Goal: Task Accomplishment & Management: Complete application form

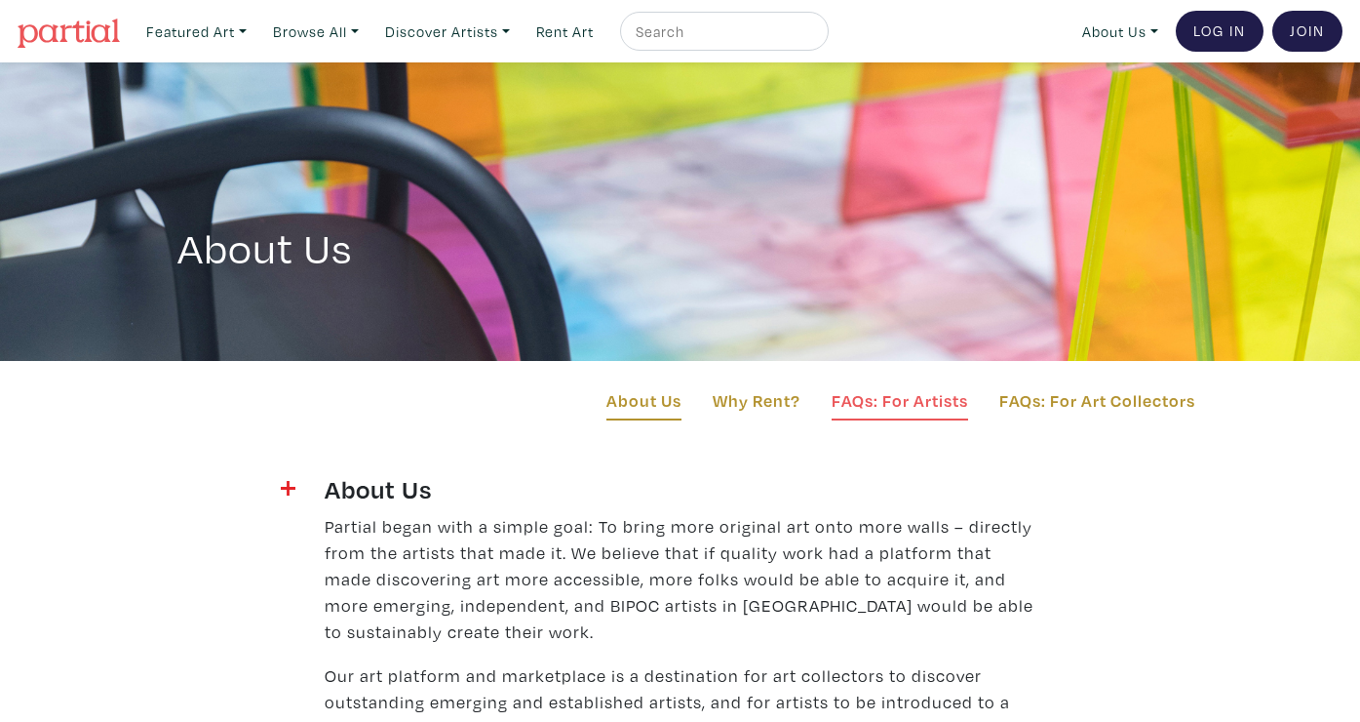
click at [909, 401] on link "FAQs: For Artists" at bounding box center [900, 403] width 137 height 33
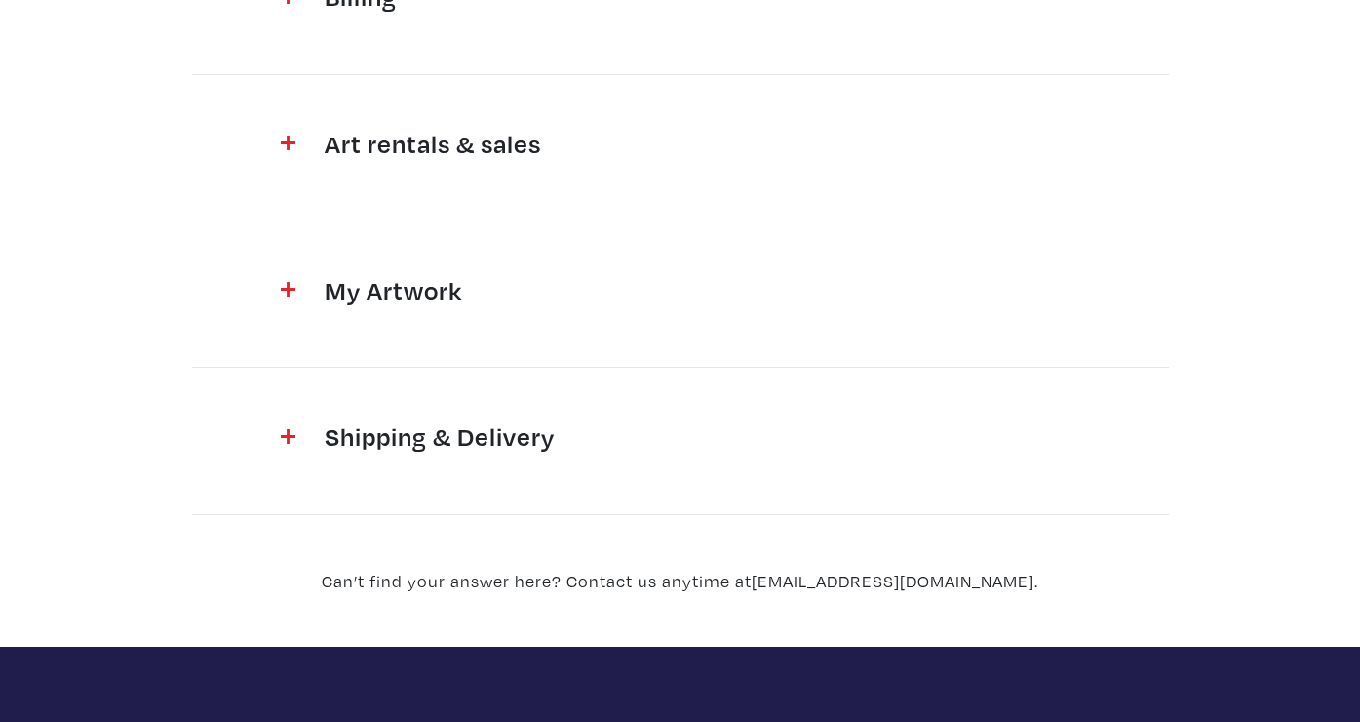
scroll to position [796, 0]
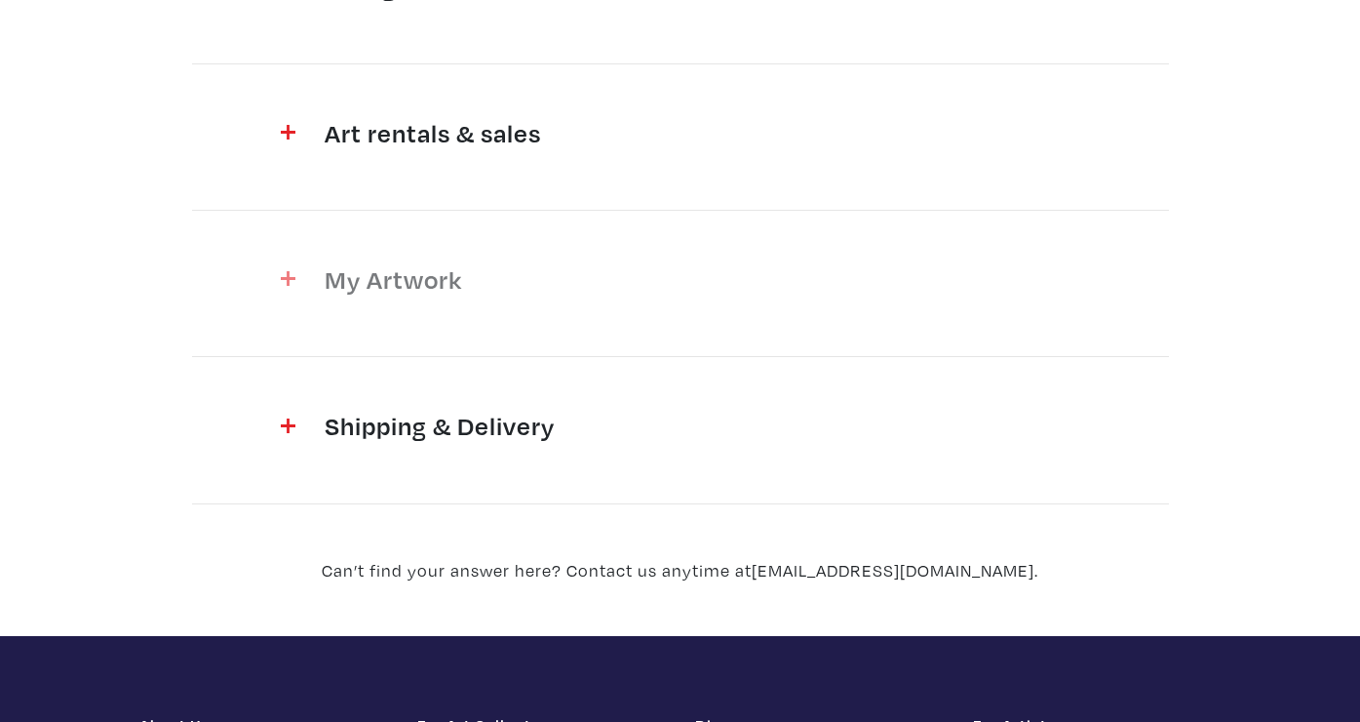
click at [429, 274] on h4 "My Artwork" at bounding box center [681, 278] width 712 height 31
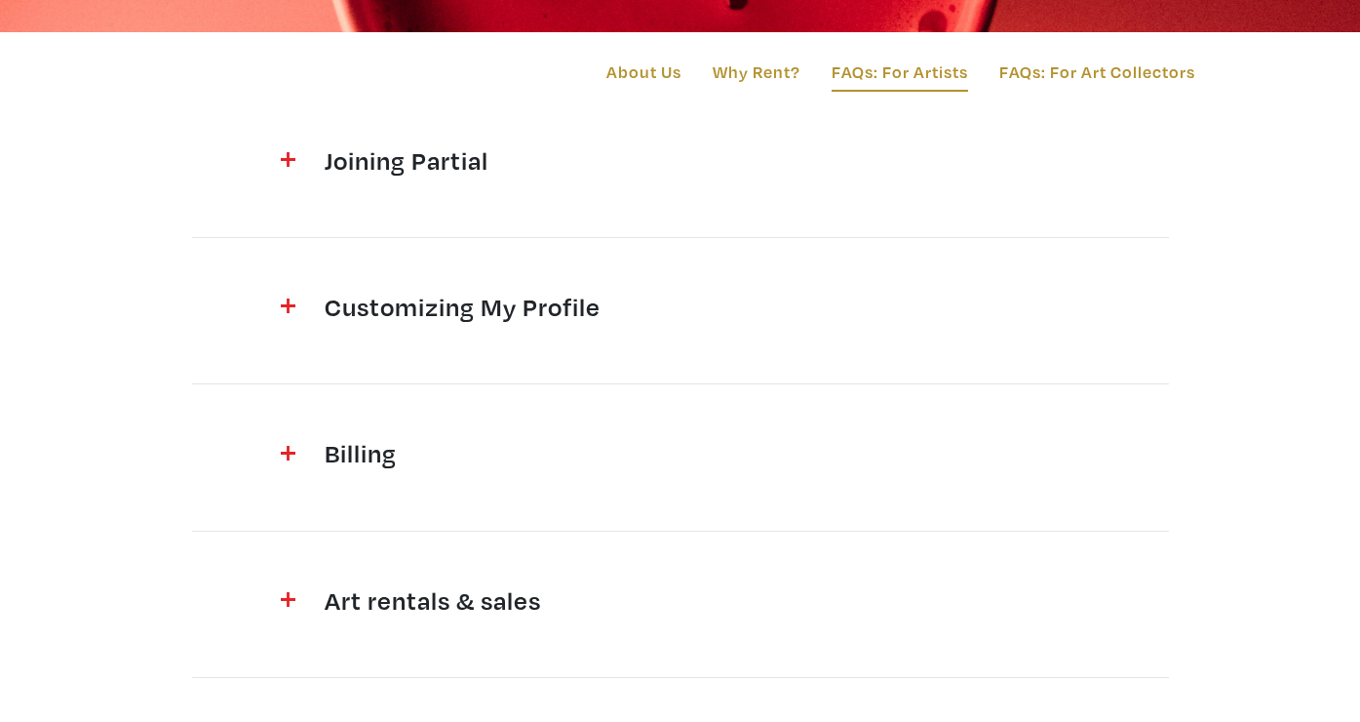
scroll to position [0, 0]
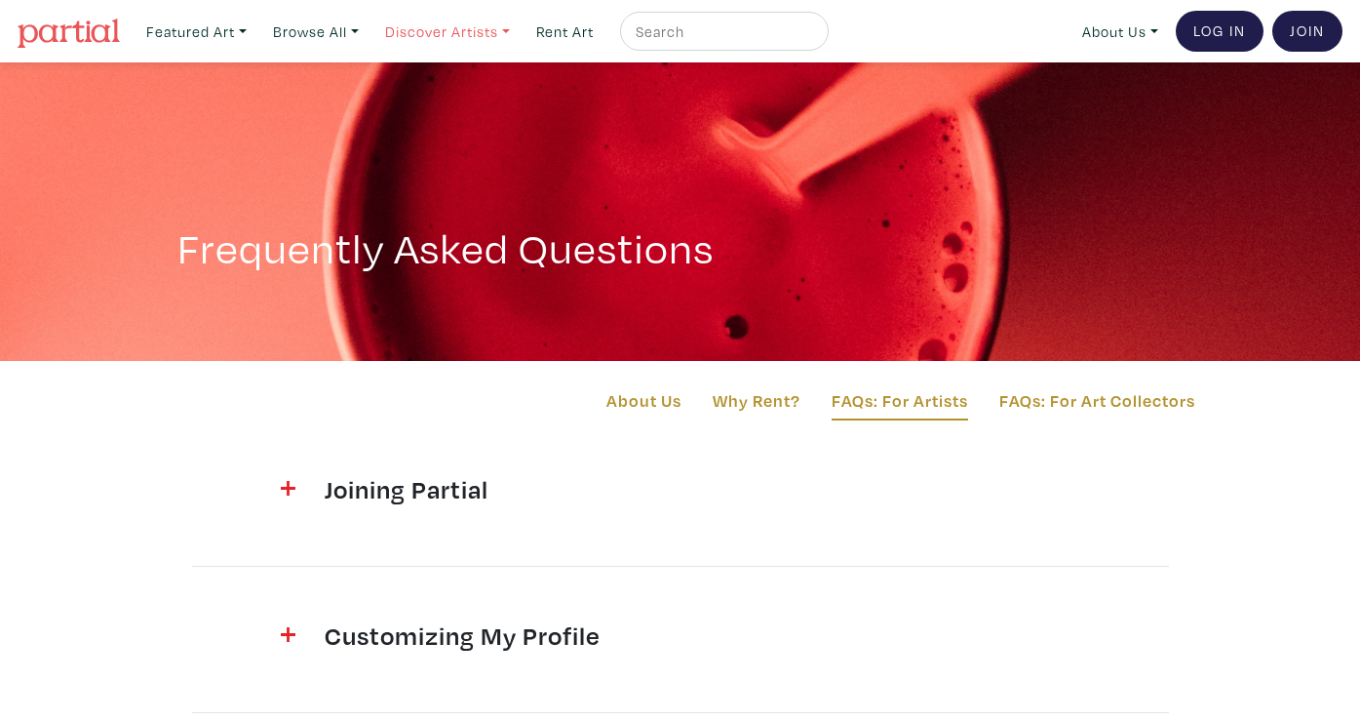
click at [456, 27] on link "Discover Artists" at bounding box center [447, 32] width 142 height 40
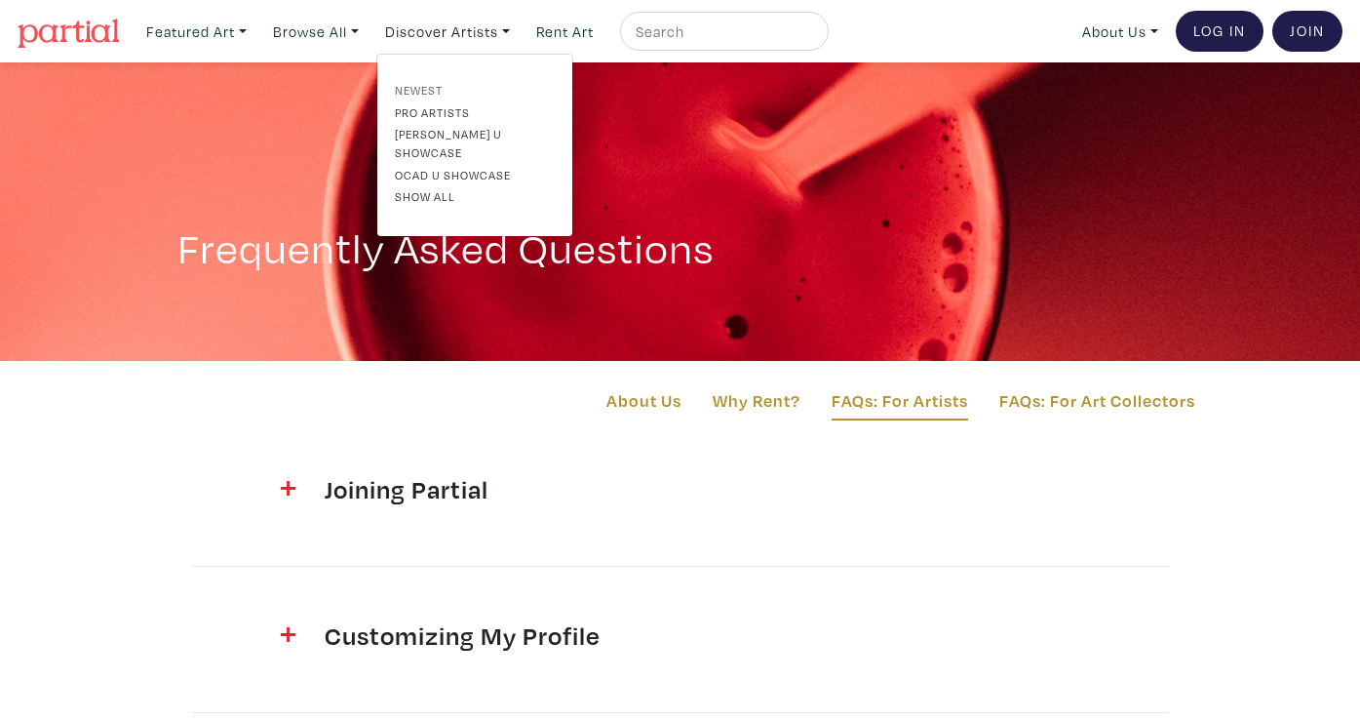
click at [436, 85] on link "Newest" at bounding box center [475, 90] width 160 height 18
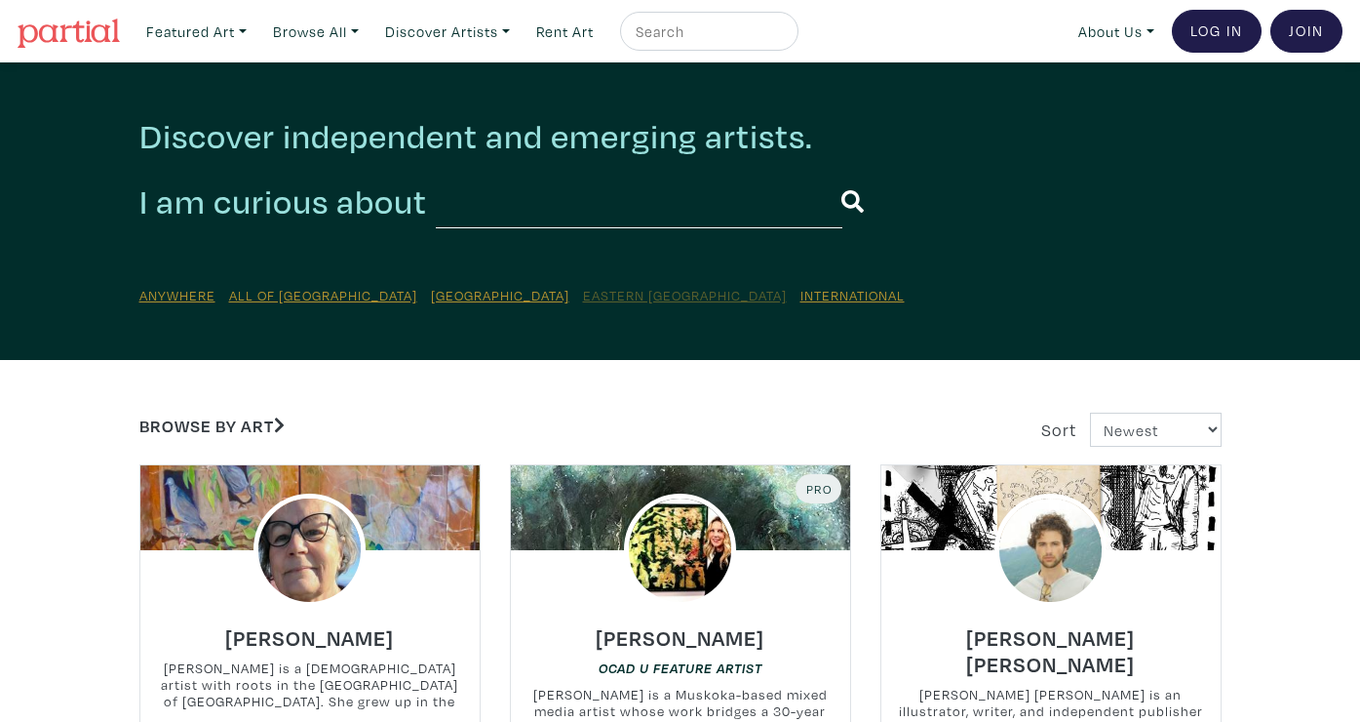
click at [583, 294] on u "Eastern [GEOGRAPHIC_DATA]" at bounding box center [685, 295] width 204 height 19
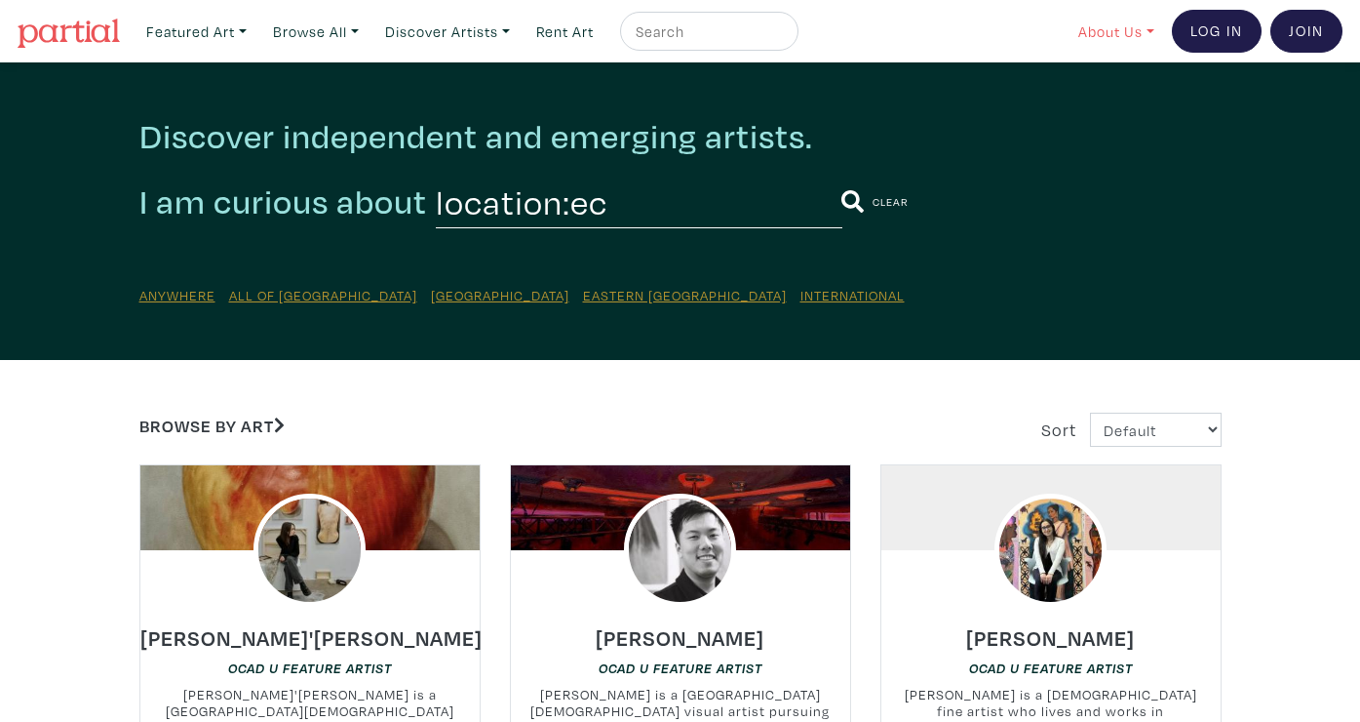
click at [1117, 27] on link "About Us" at bounding box center [1117, 32] width 94 height 40
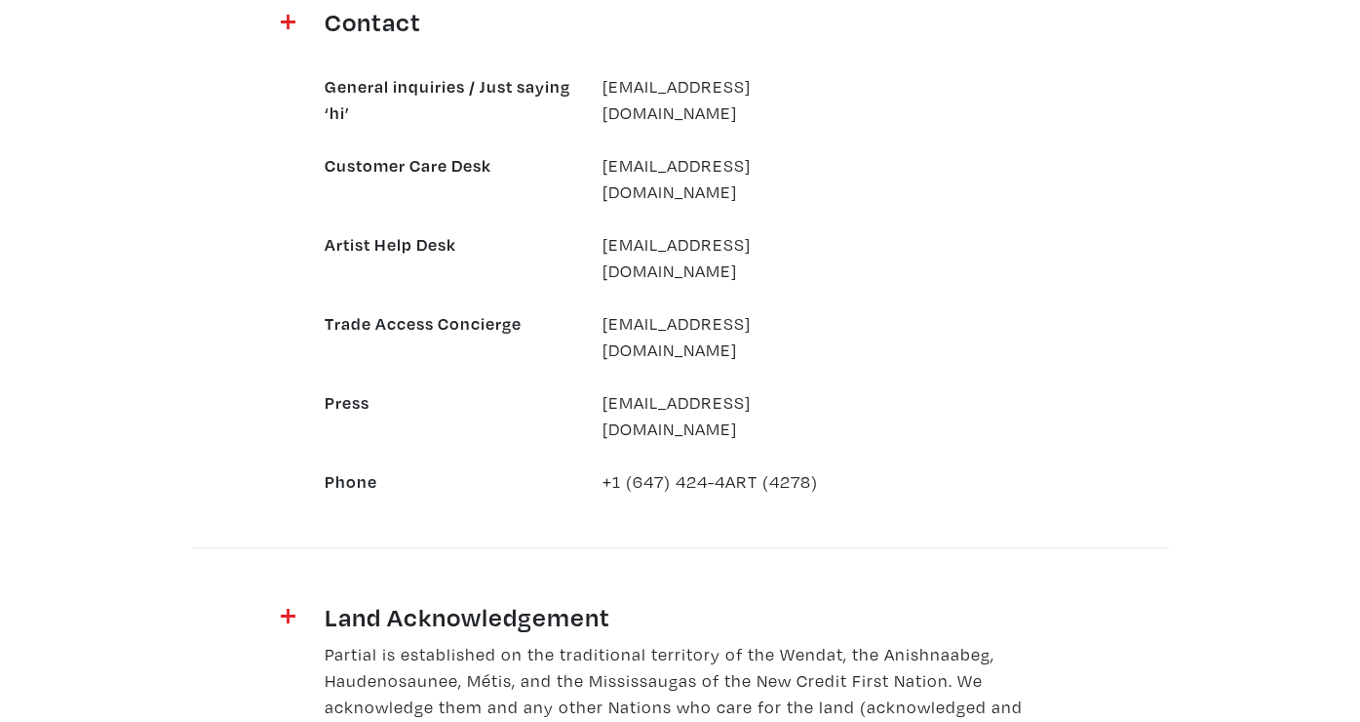
scroll to position [2037, 0]
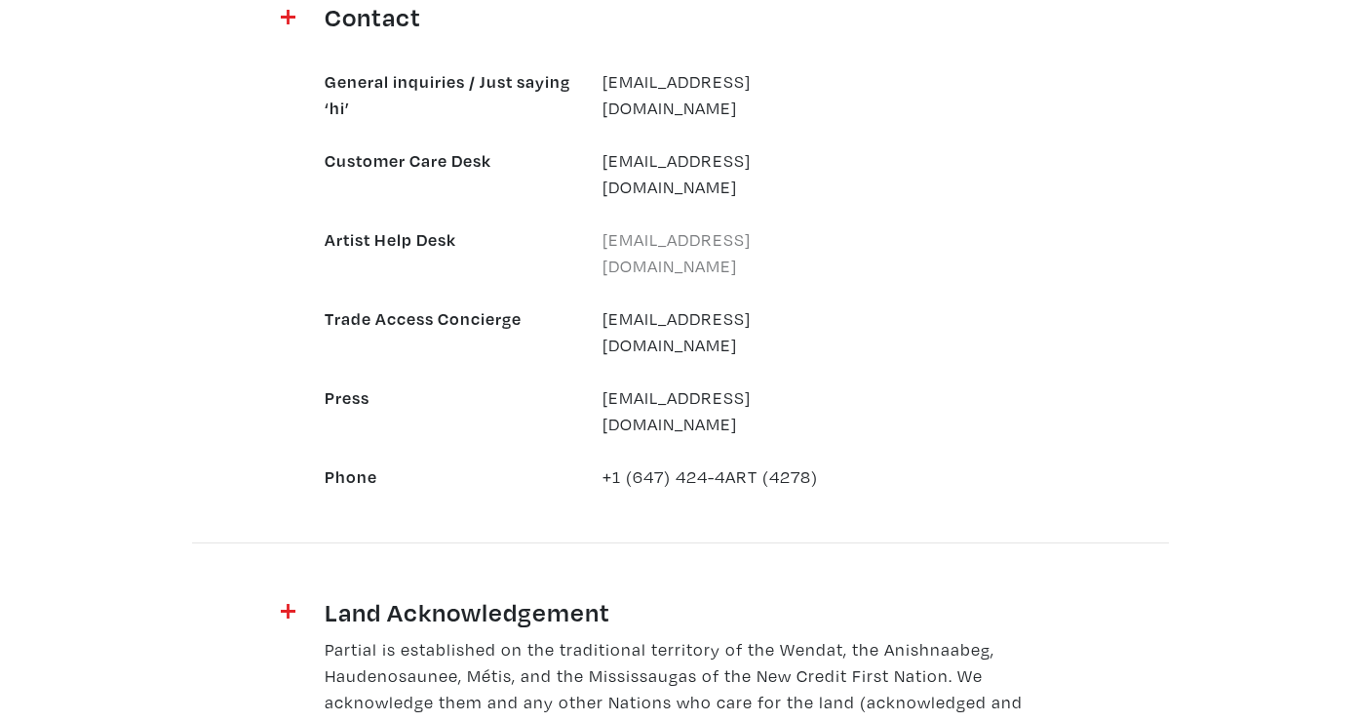
click at [667, 228] on link "[EMAIL_ADDRESS][DOMAIN_NAME]" at bounding box center [677, 252] width 148 height 49
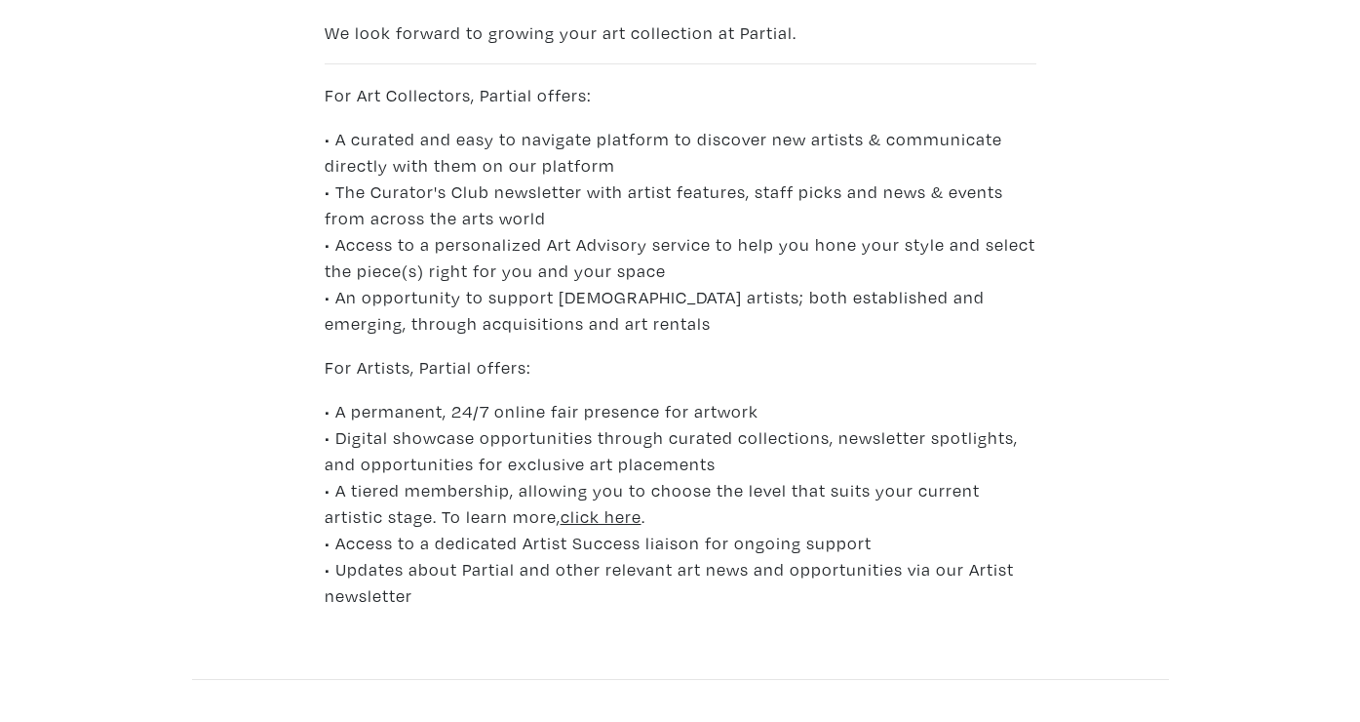
scroll to position [997, 0]
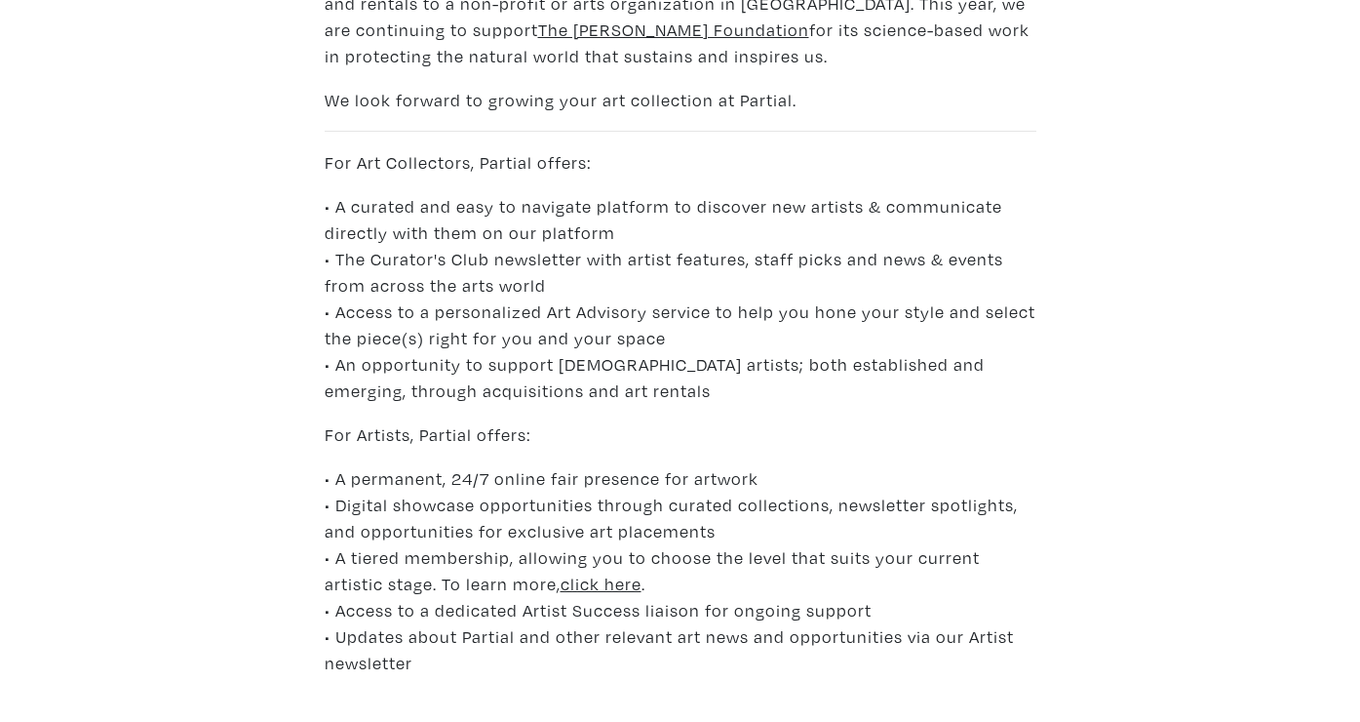
click at [561, 577] on u "click here" at bounding box center [601, 583] width 81 height 22
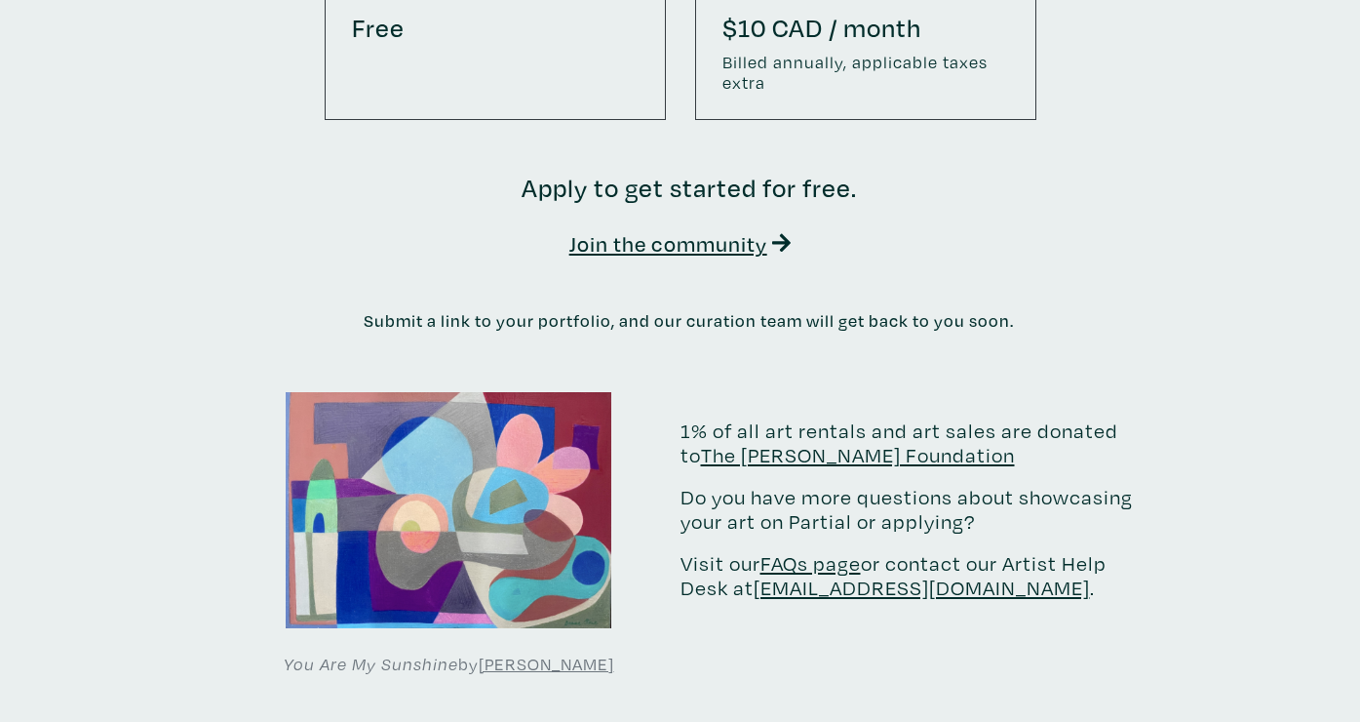
scroll to position [3524, 0]
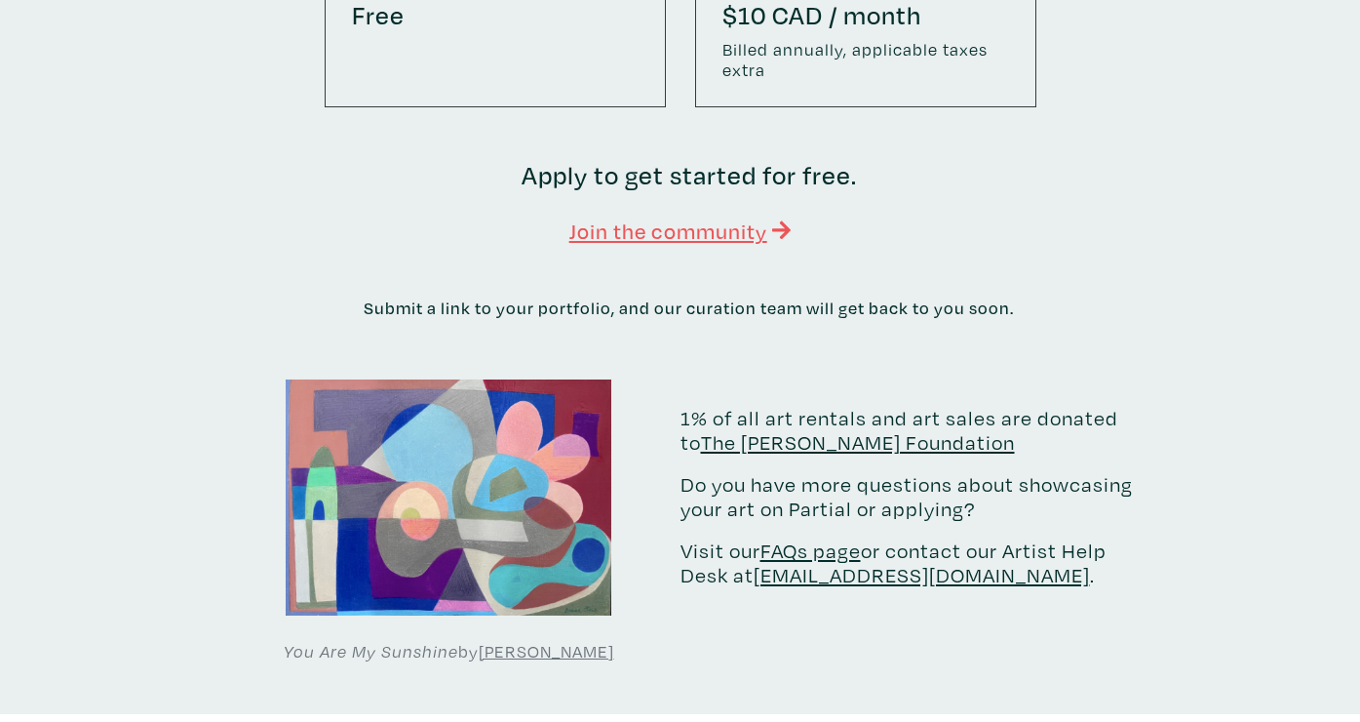
click at [718, 218] on u "Join the community" at bounding box center [668, 230] width 198 height 25
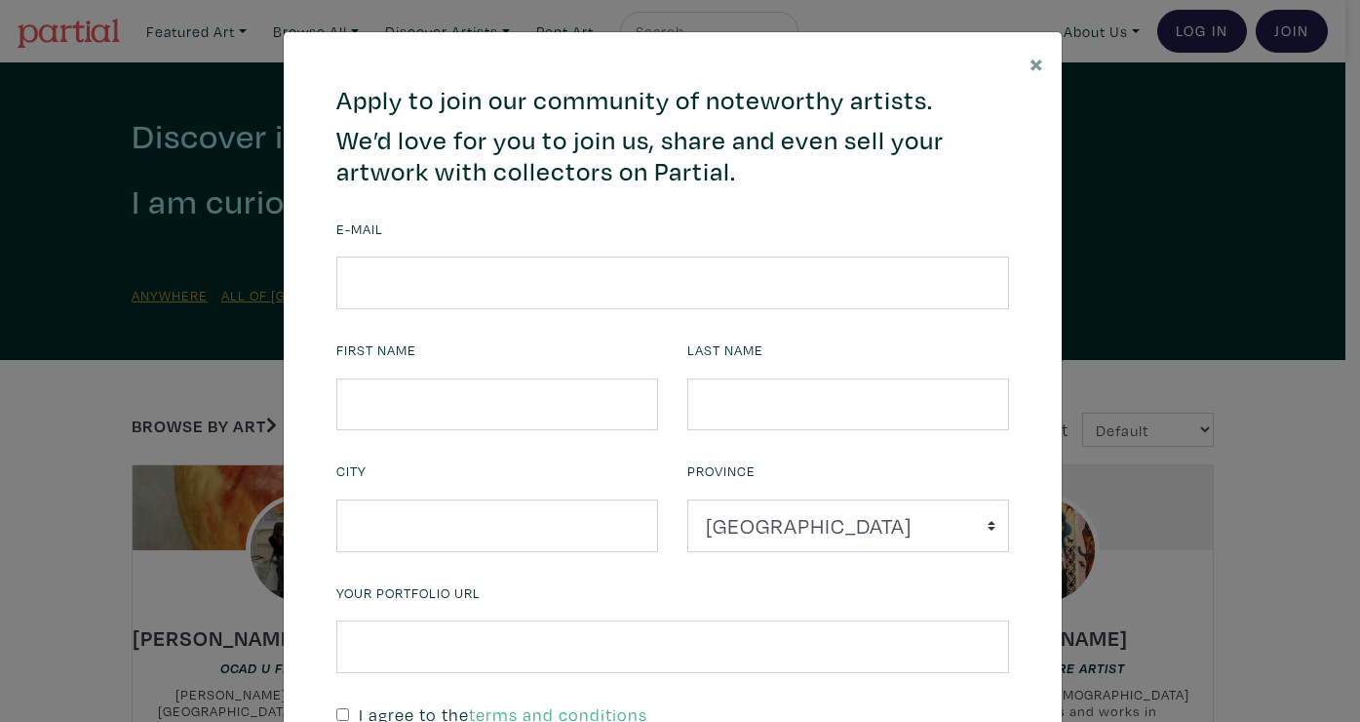
click at [718, 335] on div "Last Name" at bounding box center [848, 382] width 322 height 95
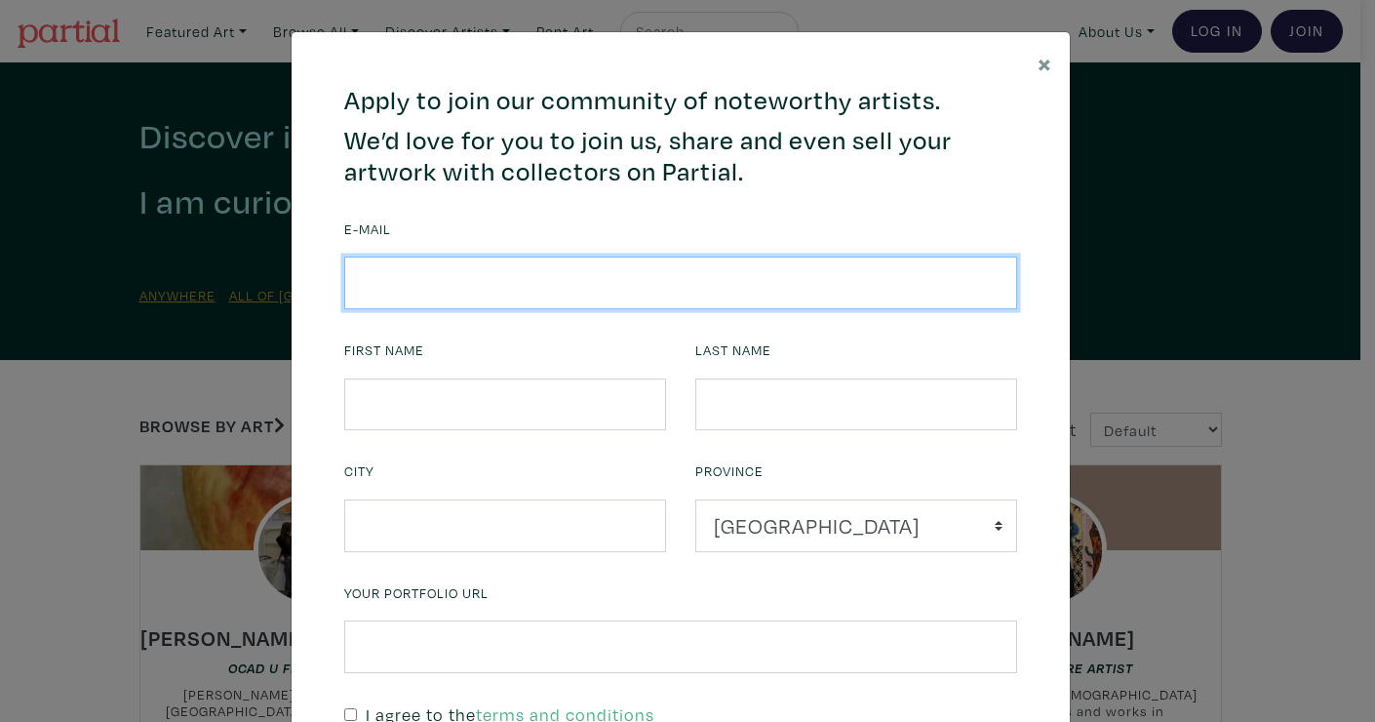
click at [360, 277] on input "email" at bounding box center [680, 282] width 673 height 53
type input "cjaneburns@gmail.com"
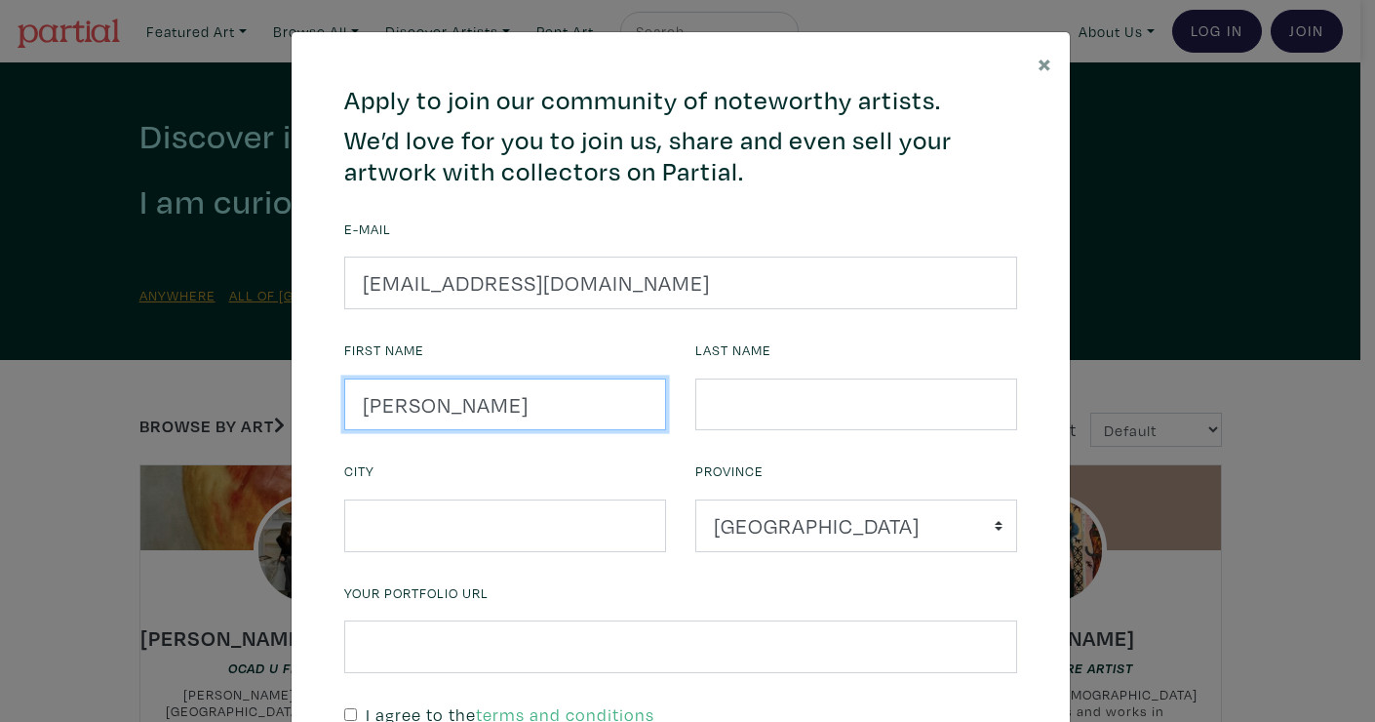
type input "Jane"
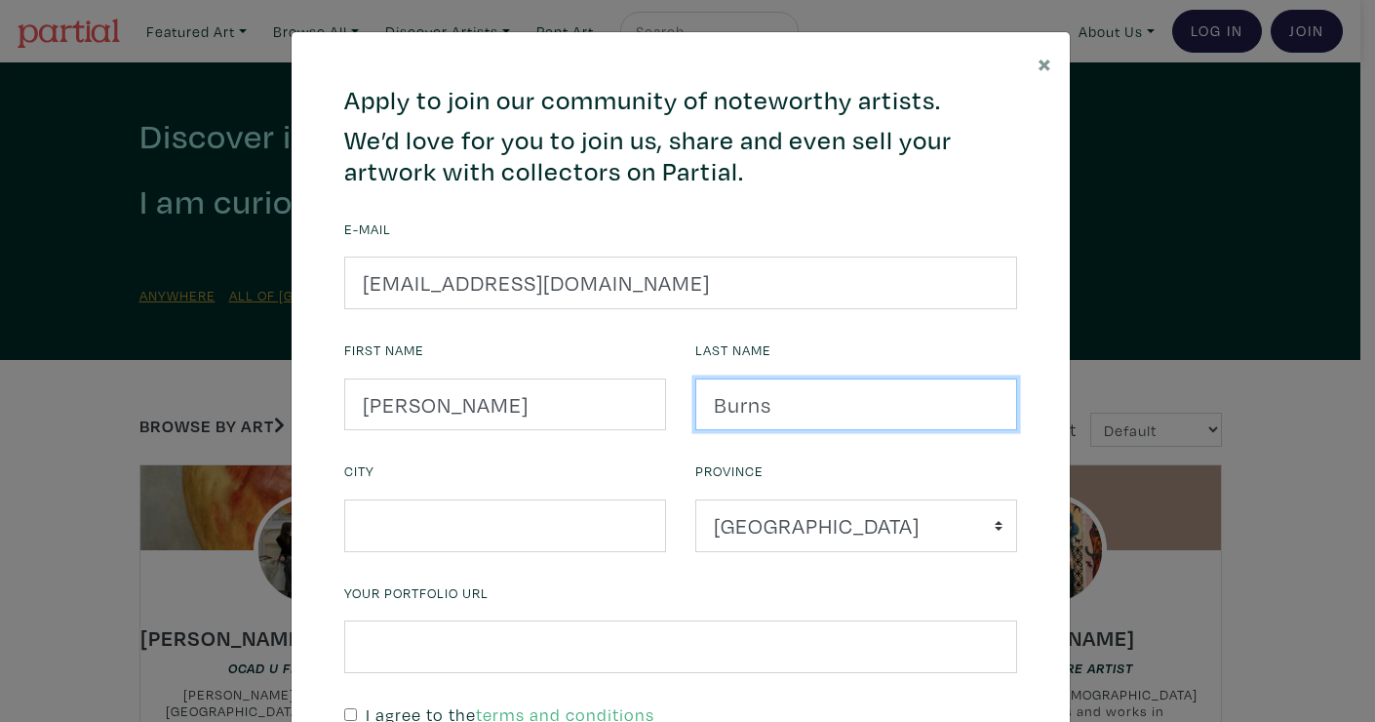
type input "Burns"
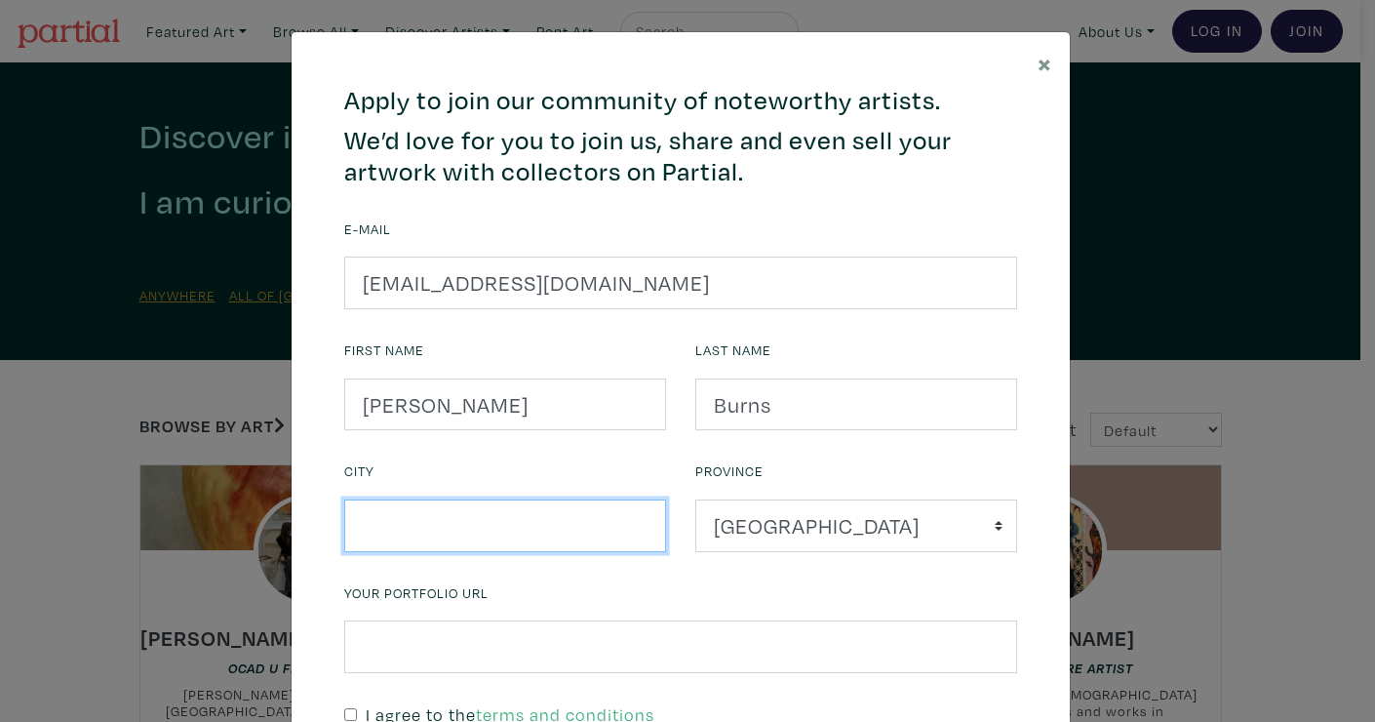
click at [348, 529] on input "text" at bounding box center [505, 525] width 322 height 53
type input "Toronto"
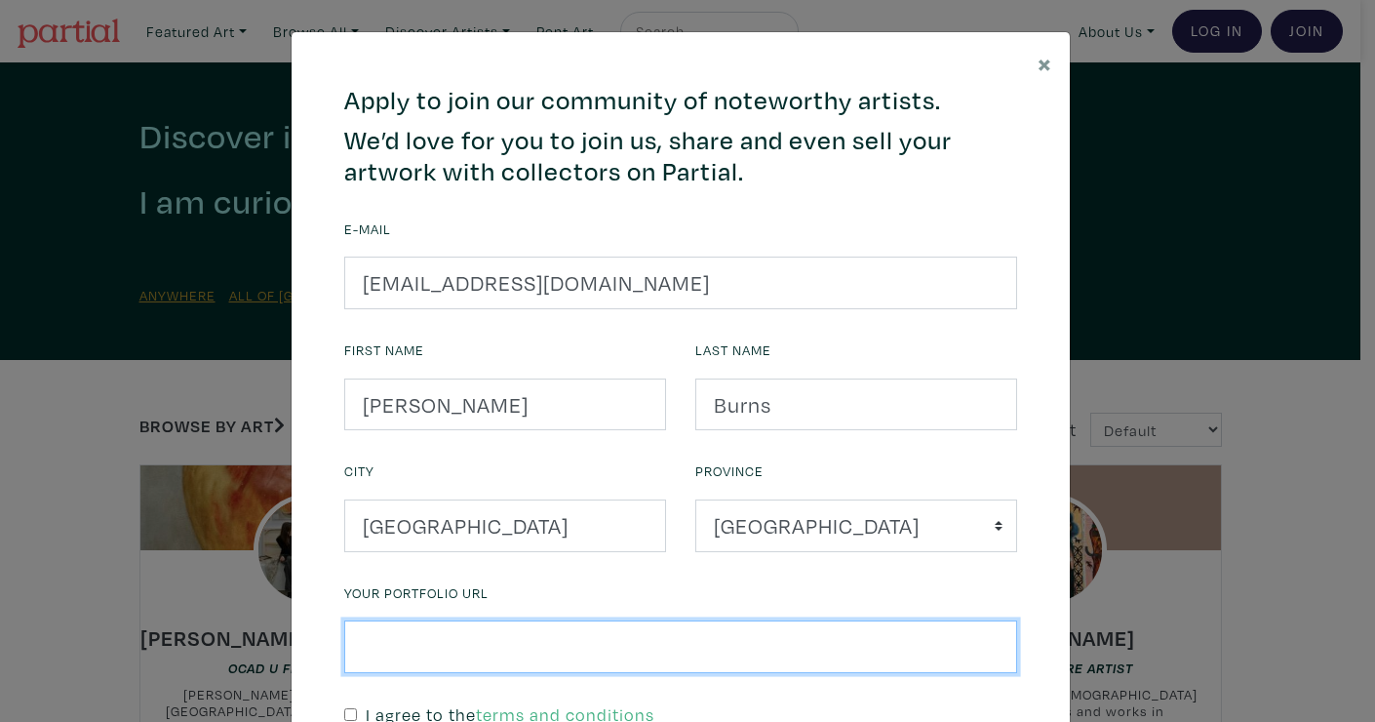
click at [354, 644] on input "text" at bounding box center [680, 646] width 673 height 53
type input "www.janeburns.com"
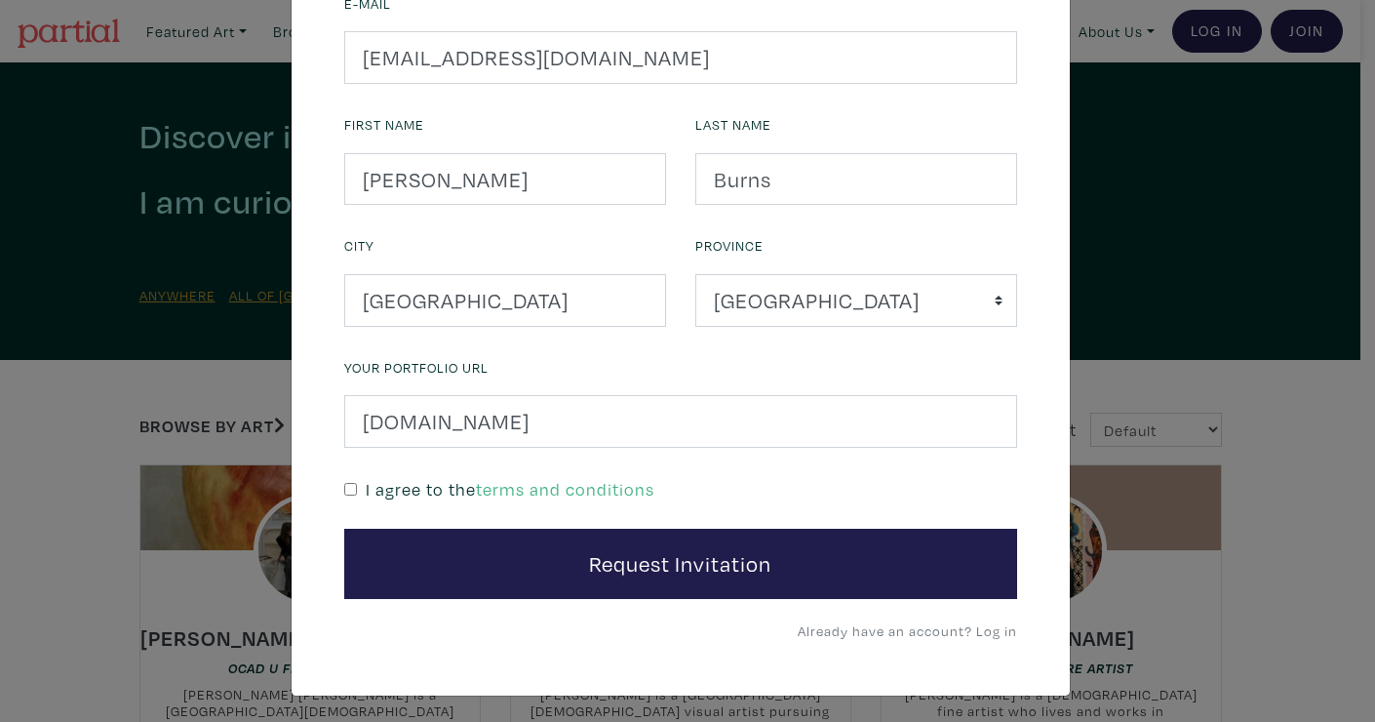
scroll to position [227, 0]
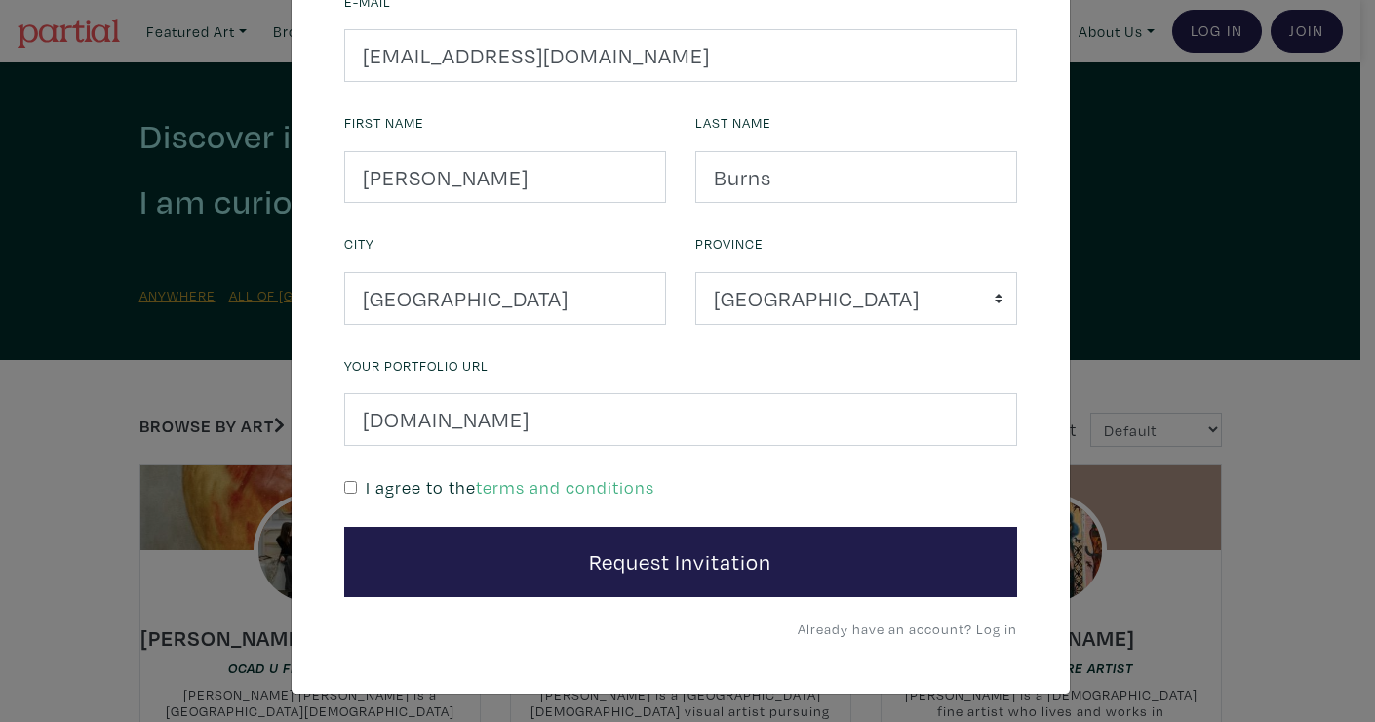
click at [344, 481] on input "checkbox" at bounding box center [350, 487] width 13 height 13
checkbox input "true"
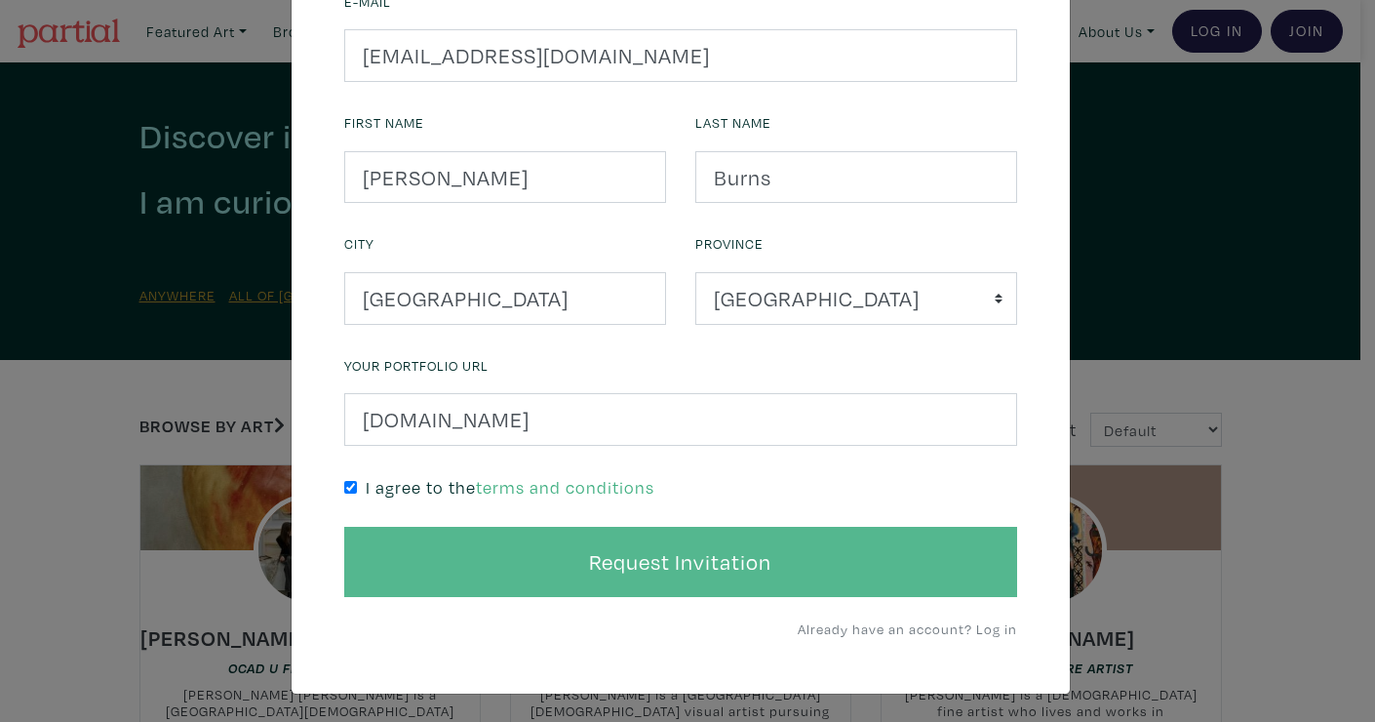
click at [712, 554] on button "Request Invitation" at bounding box center [680, 562] width 673 height 70
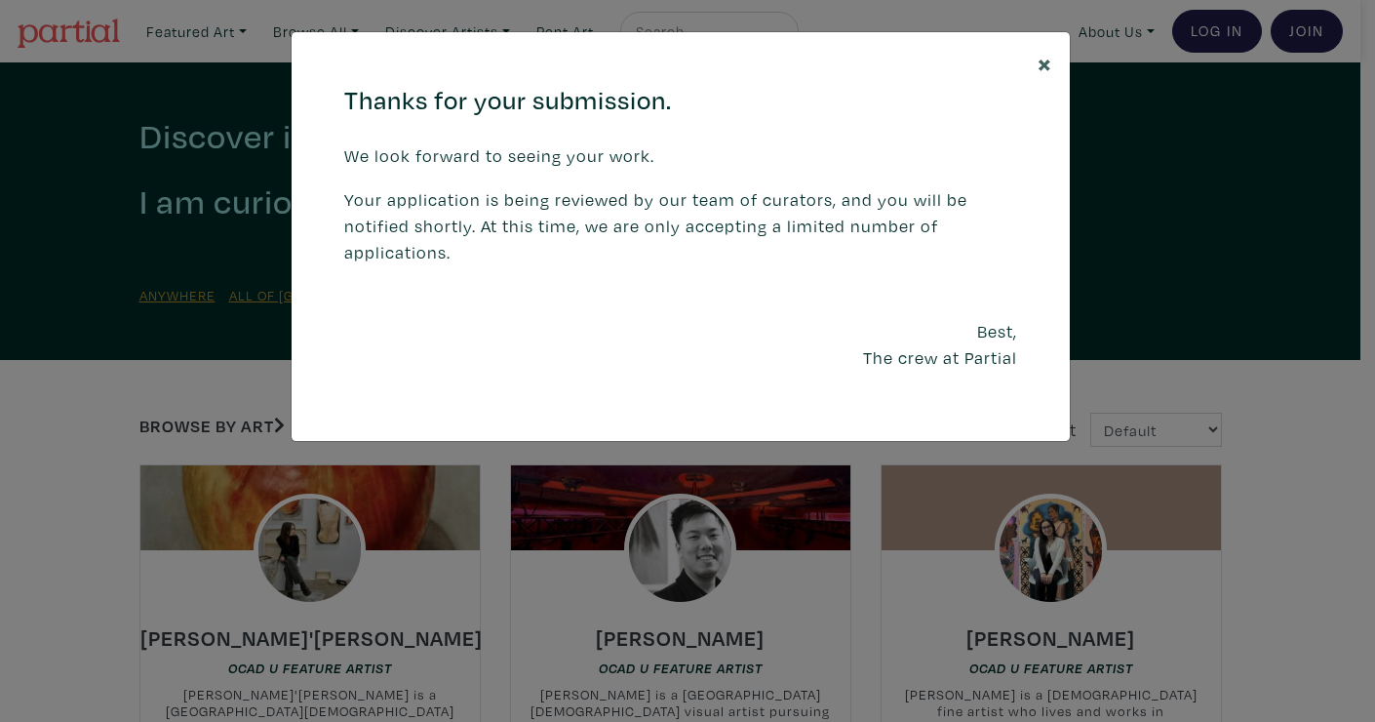
click at [1042, 58] on span "×" at bounding box center [1045, 63] width 15 height 34
